Goal: Complete application form

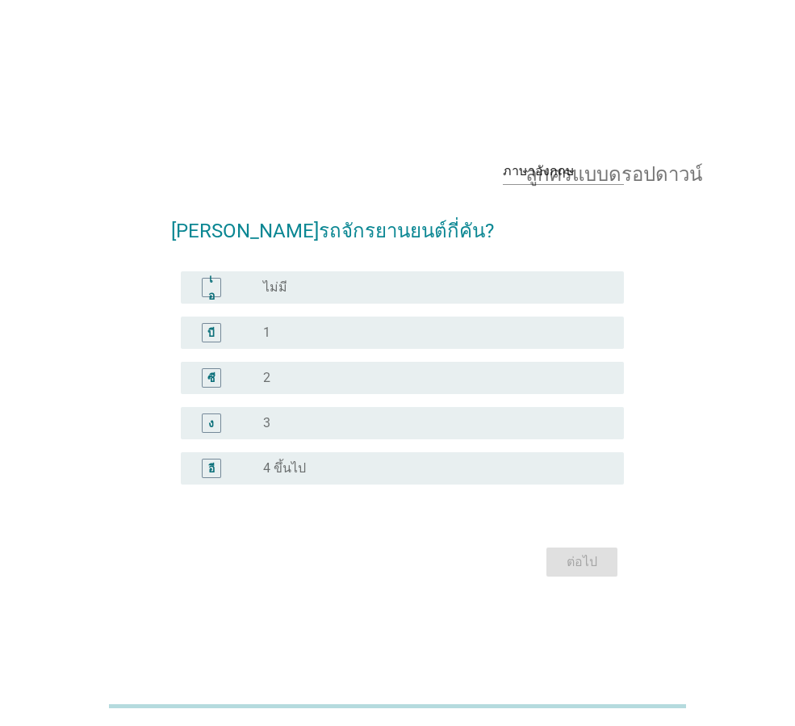
click at [215, 334] on div "บี" at bounding box center [211, 332] width 19 height 19
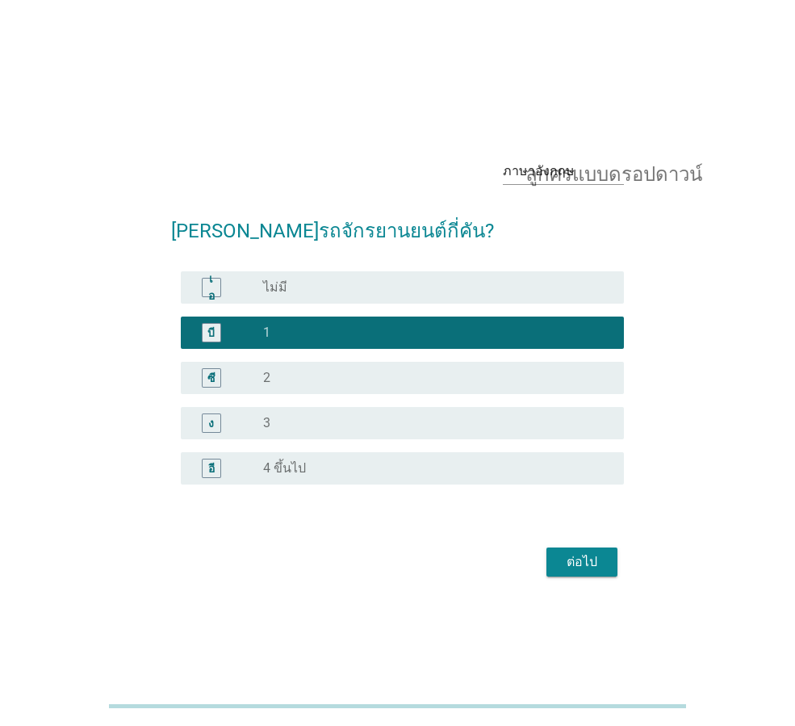
click at [588, 570] on font "ต่อไป" at bounding box center [582, 561] width 31 height 19
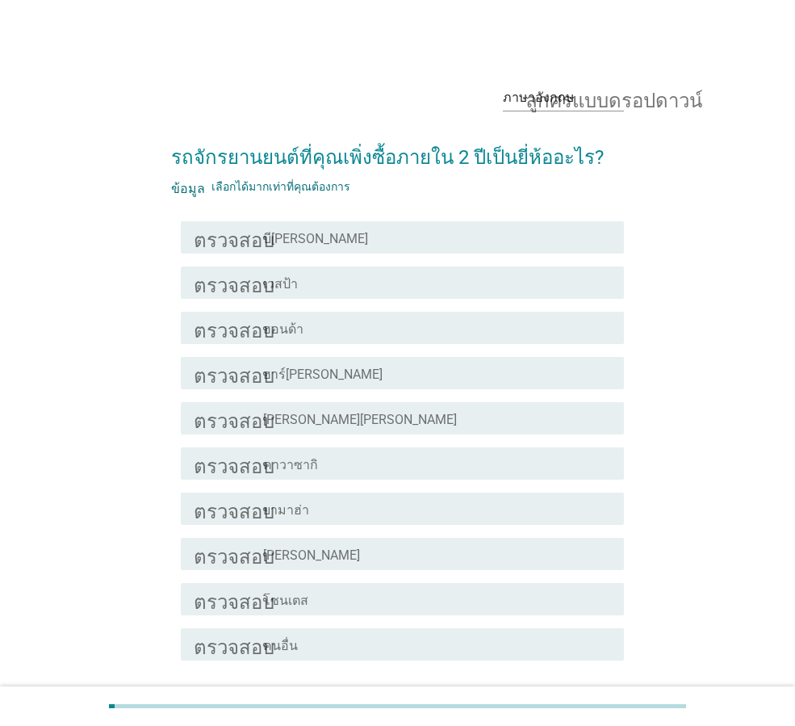
click at [282, 327] on font "ฮอนด้า" at bounding box center [283, 328] width 40 height 15
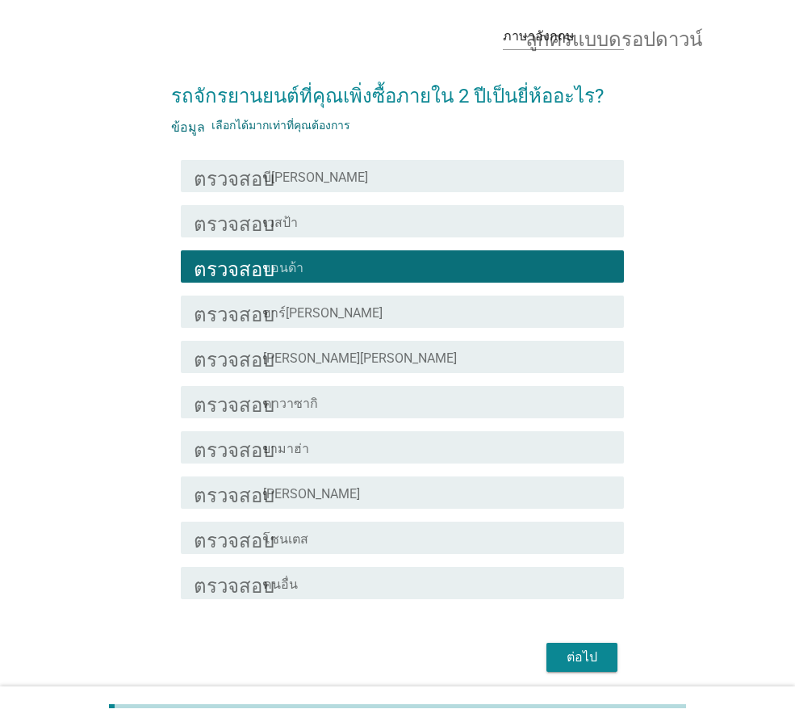
scroll to position [123, 0]
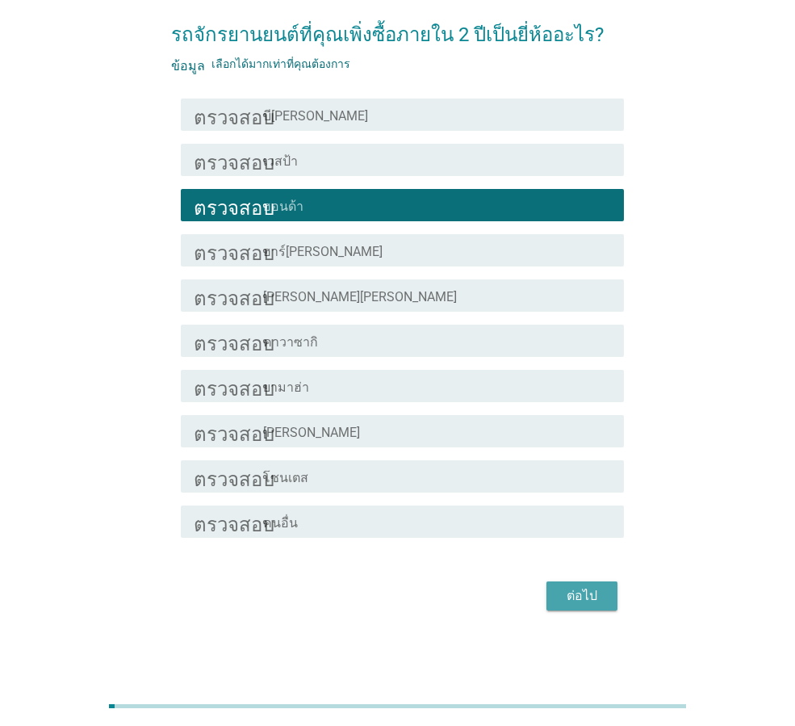
click at [594, 592] on font "ต่อไป" at bounding box center [582, 595] width 31 height 15
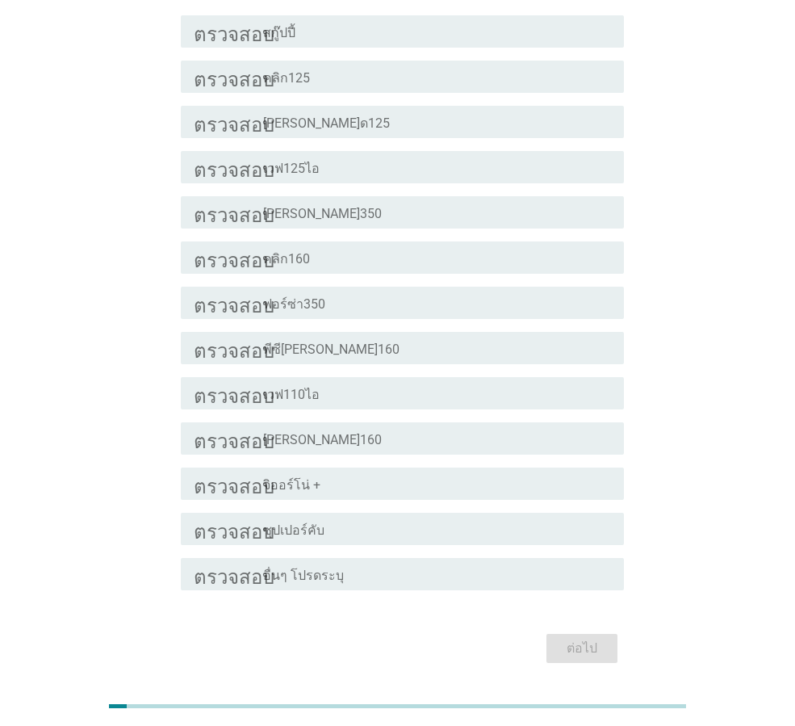
scroll to position [207, 0]
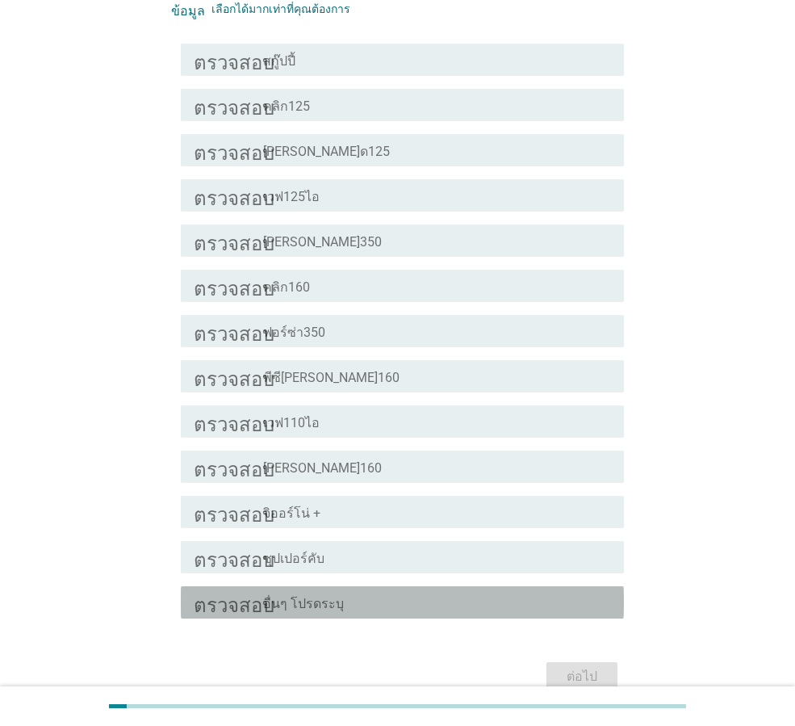
click at [374, 611] on div "โครงร่างกล่องกาเครื่องหมายว่าง อื่นๆ โปรดระบุ" at bounding box center [437, 601] width 348 height 19
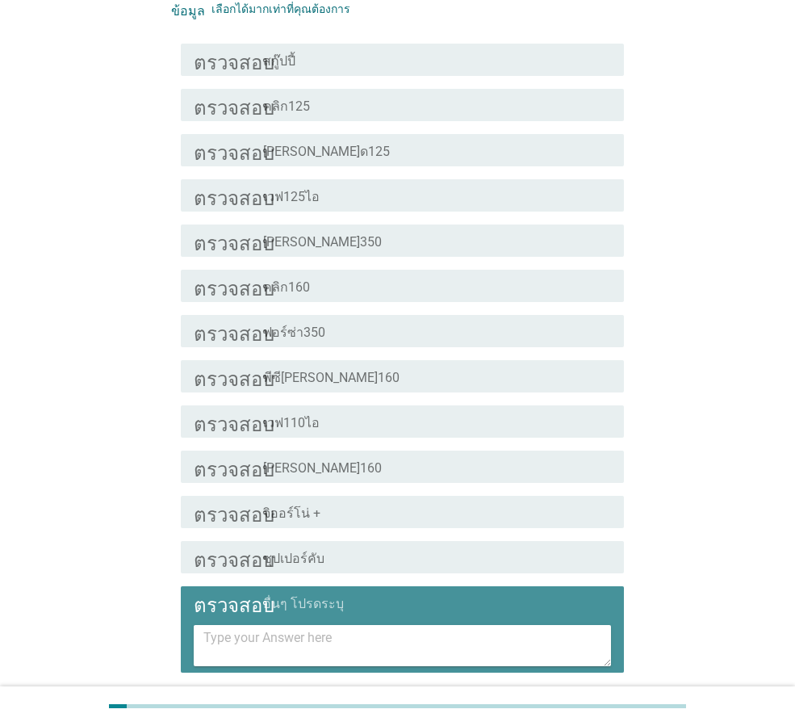
click at [370, 644] on textarea at bounding box center [407, 645] width 408 height 41
click at [391, 655] on textarea at bounding box center [407, 645] width 408 height 41
click at [292, 634] on textarea at bounding box center [407, 645] width 408 height 41
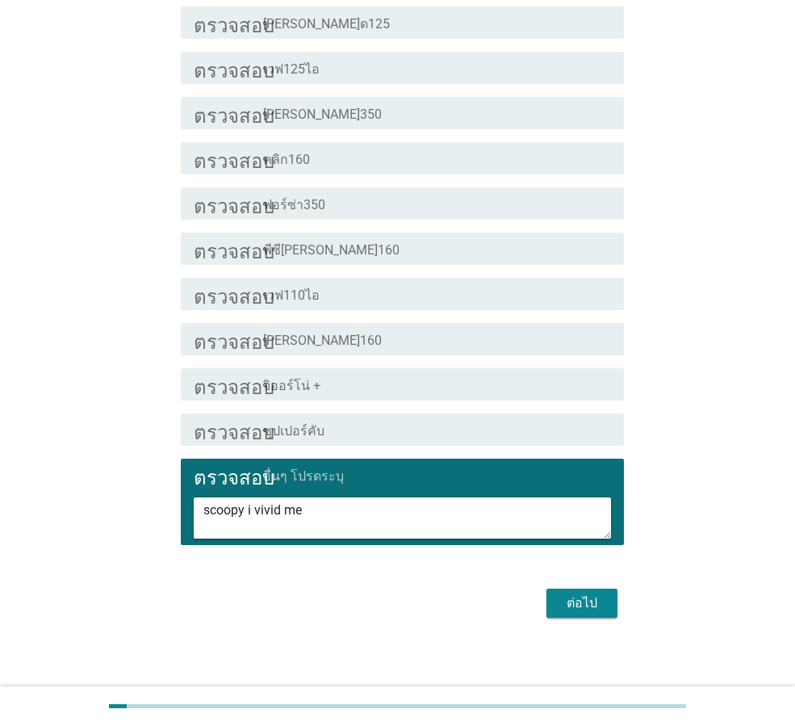
scroll to position [341, 0]
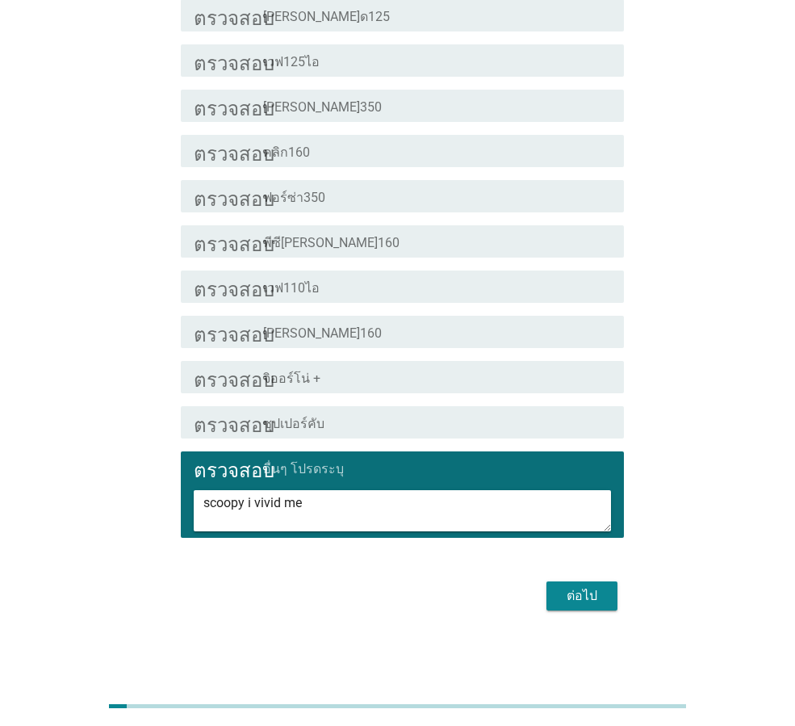
type textarea "scoopy i vivid me"
click at [572, 588] on font "ต่อไป" at bounding box center [582, 595] width 31 height 15
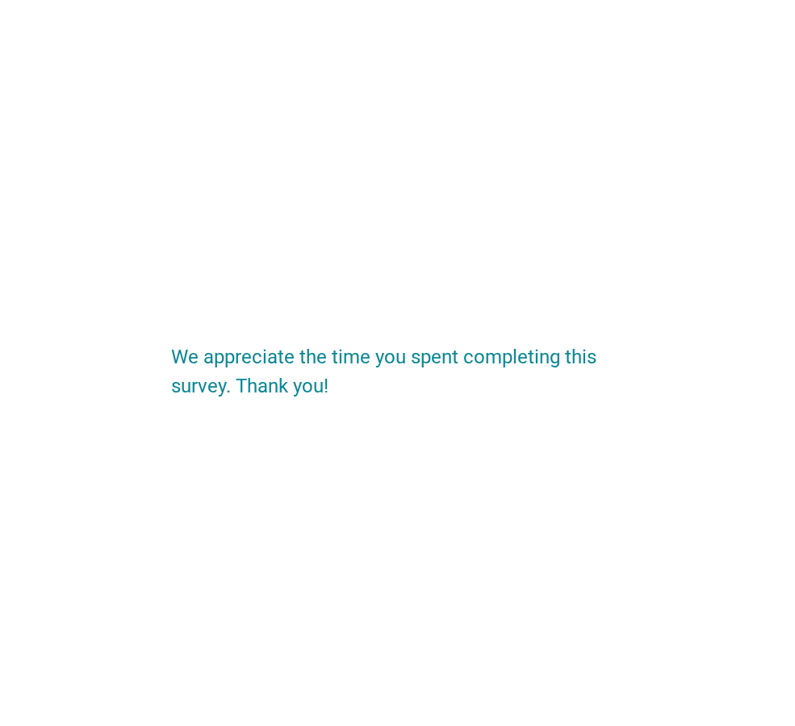
scroll to position [0, 0]
